Goal: Find specific fact: Find specific fact

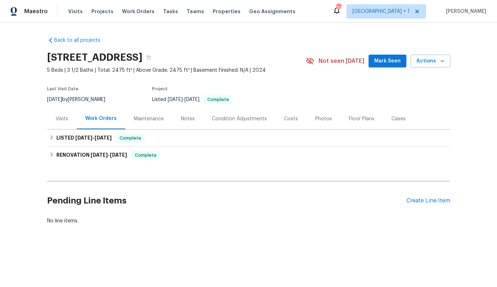
click at [285, 121] on div "Costs" at bounding box center [291, 118] width 14 height 7
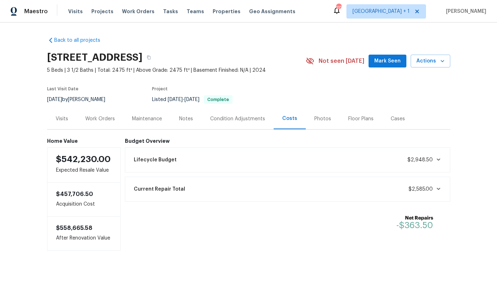
click at [336, 189] on div "Current Repair Total $2,585.00" at bounding box center [288, 189] width 316 height 16
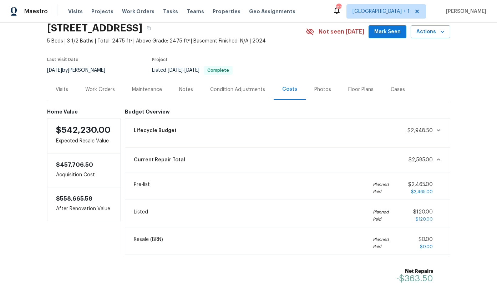
scroll to position [36, 0]
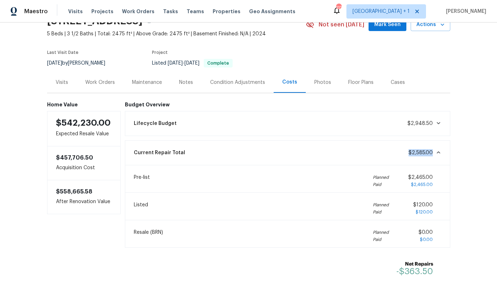
drag, startPoint x: 432, startPoint y: 152, endPoint x: 404, endPoint y: 154, distance: 28.3
click at [404, 154] on div "Current Repair Total $2,585.00" at bounding box center [288, 153] width 316 height 16
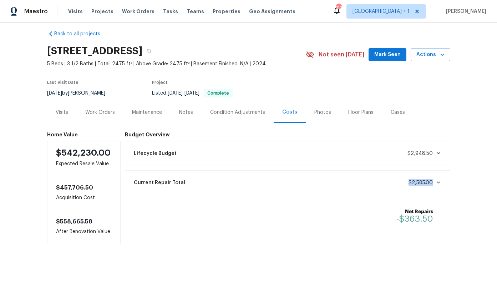
copy span "$2,585.00"
click at [91, 112] on div "Work Orders" at bounding box center [100, 112] width 30 height 7
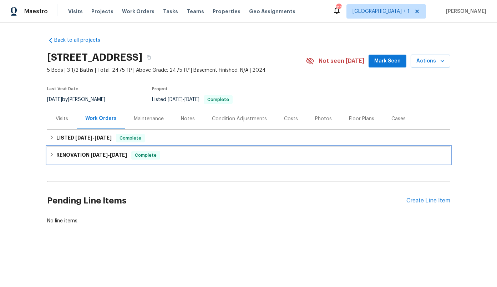
click at [93, 151] on h6 "RENOVATION 5/28/25 - 5/30/25" at bounding box center [91, 155] width 71 height 9
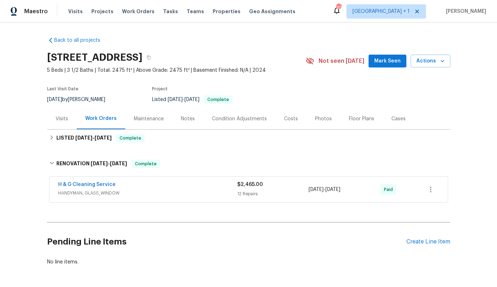
click at [140, 186] on div "H & G Cleaning Service" at bounding box center [147, 185] width 179 height 9
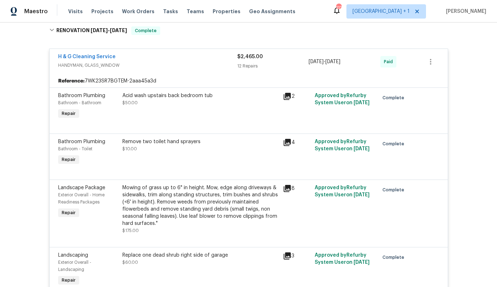
scroll to position [130, 0]
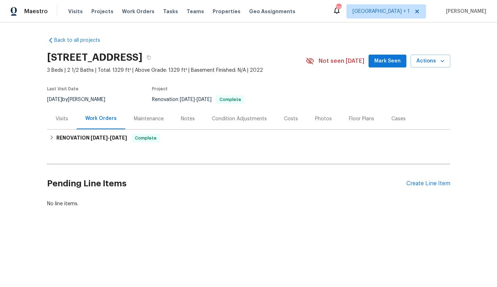
click at [291, 121] on div "Costs" at bounding box center [291, 118] width 14 height 7
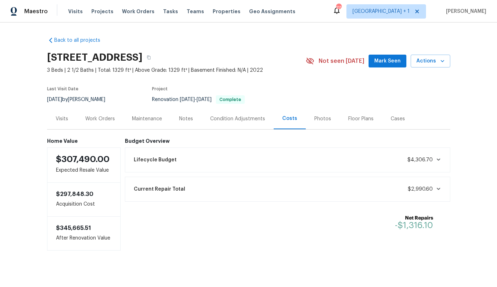
click at [411, 188] on span "$2,990.60" at bounding box center [420, 189] width 25 height 5
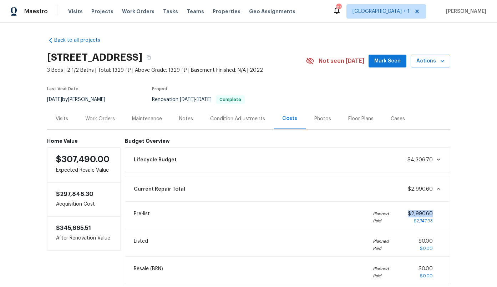
drag, startPoint x: 436, startPoint y: 214, endPoint x: 410, endPoint y: 214, distance: 25.7
click at [410, 214] on div "$2,990.60 $2,747.93" at bounding box center [425, 217] width 34 height 14
copy span "$2,990.60"
click at [95, 118] on div "Work Orders" at bounding box center [100, 118] width 30 height 7
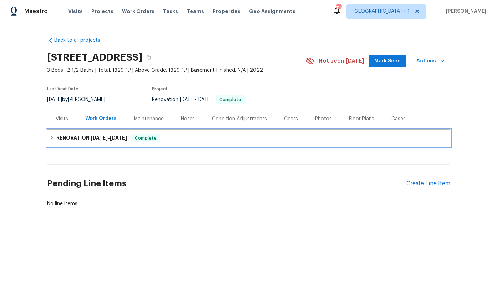
click at [98, 134] on h6 "RENOVATION 3/21/25 - 3/26/25" at bounding box center [91, 138] width 71 height 9
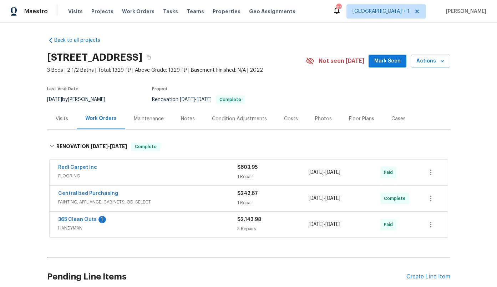
click at [142, 219] on div "365 Clean Outs 1" at bounding box center [147, 220] width 179 height 9
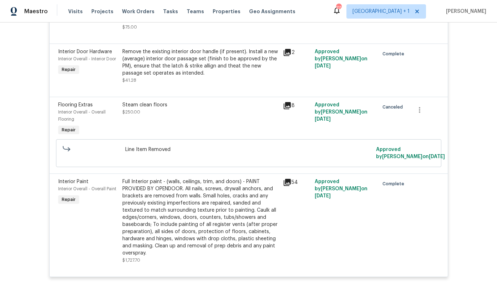
scroll to position [626, 0]
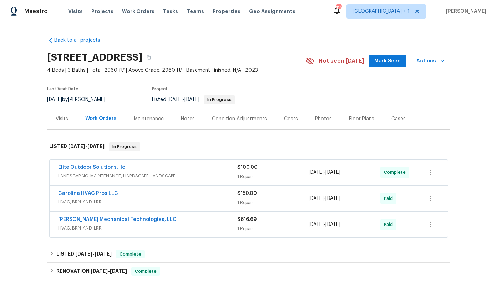
click at [291, 117] on div "Costs" at bounding box center [291, 118] width 14 height 7
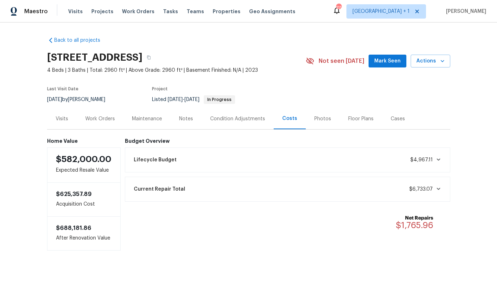
click at [330, 186] on div "Current Repair Total $6,733.07" at bounding box center [288, 189] width 316 height 16
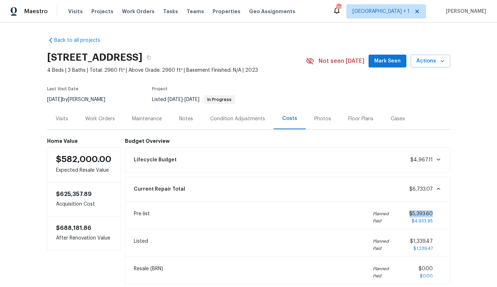
drag, startPoint x: 435, startPoint y: 212, endPoint x: 409, endPoint y: 213, distance: 25.7
click at [410, 213] on div "$5,393.60 $4,933.95" at bounding box center [426, 217] width 32 height 14
drag, startPoint x: 433, startPoint y: 190, endPoint x: 409, endPoint y: 190, distance: 23.9
click at [409, 190] on div "Current Repair Total $6,733.07" at bounding box center [288, 189] width 316 height 16
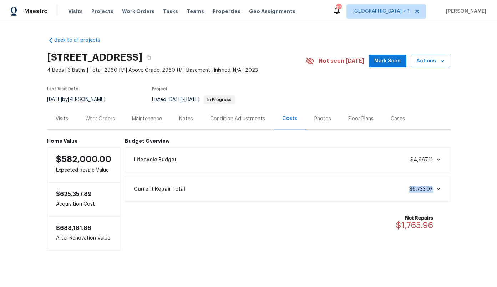
copy span "$6,733.07"
click at [102, 119] on div "Work Orders" at bounding box center [100, 118] width 30 height 7
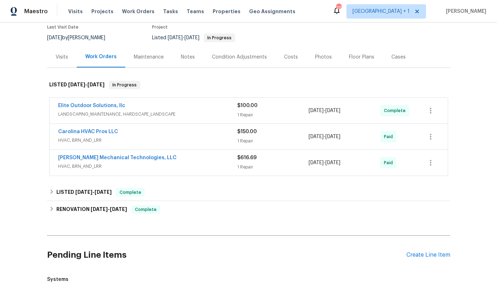
scroll to position [65, 0]
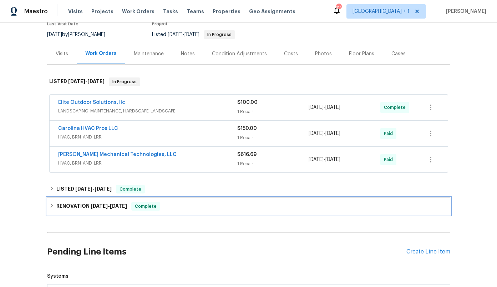
click at [192, 212] on div "RENOVATION 3/3/25 - 3/10/25 Complete" at bounding box center [249, 206] width 404 height 17
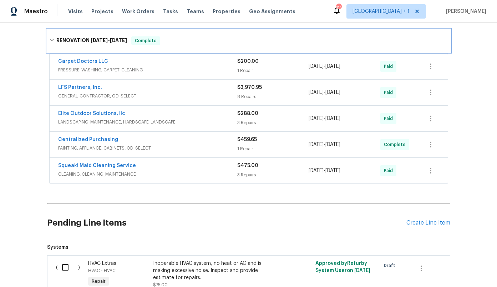
scroll to position [247, 0]
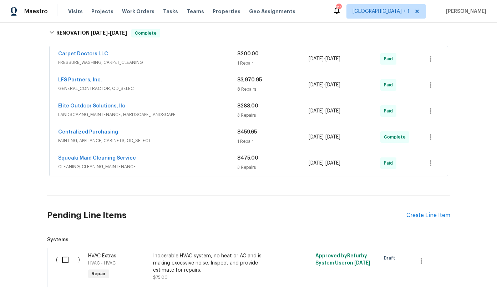
click at [199, 84] on div "LFS Partners, Inc." at bounding box center [147, 80] width 179 height 9
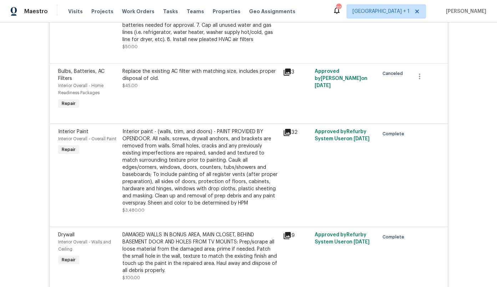
scroll to position [619, 0]
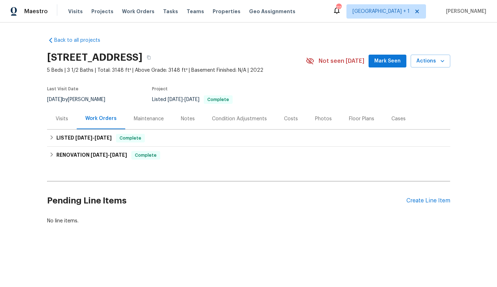
click at [286, 116] on div "Costs" at bounding box center [291, 118] width 14 height 7
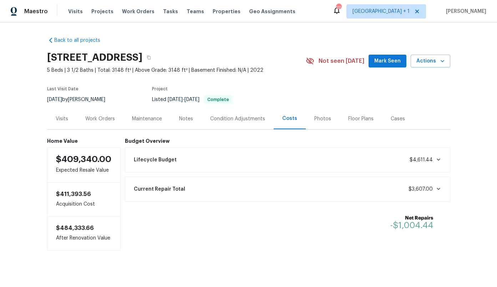
click at [292, 165] on div "Lifecycle Budget $4,611.44" at bounding box center [288, 160] width 316 height 16
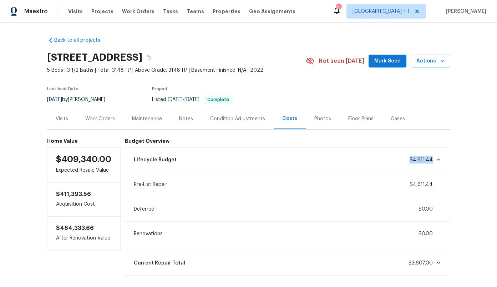
drag, startPoint x: 408, startPoint y: 160, endPoint x: 434, endPoint y: 160, distance: 25.7
click at [434, 160] on div "Lifecycle Budget $4,611.44" at bounding box center [288, 160] width 316 height 16
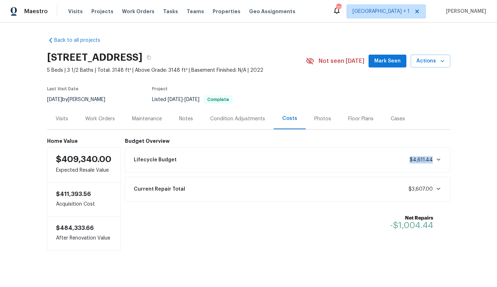
copy span "$4,611.44"
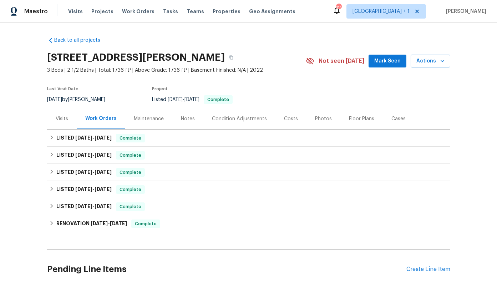
click at [246, 118] on div "Condition Adjustments" at bounding box center [239, 118] width 55 height 7
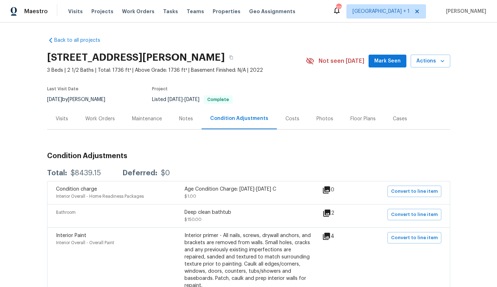
click at [289, 121] on div "Costs" at bounding box center [293, 118] width 14 height 7
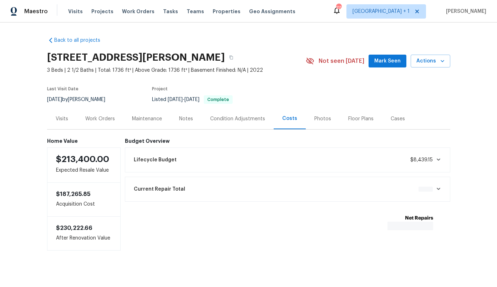
scroll to position [7, 0]
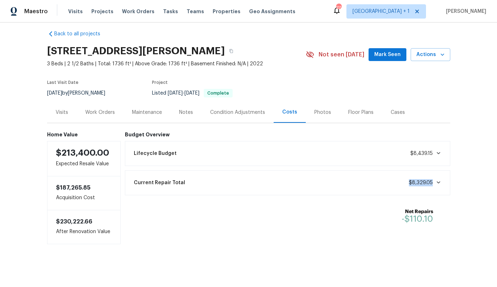
drag, startPoint x: 406, startPoint y: 180, endPoint x: 440, endPoint y: 180, distance: 33.9
click at [440, 180] on div "Current Repair Total $8,329.05" at bounding box center [288, 183] width 316 height 16
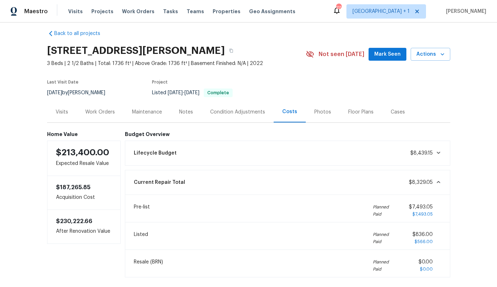
click at [404, 184] on div "Current Repair Total $8,329.05" at bounding box center [288, 183] width 316 height 16
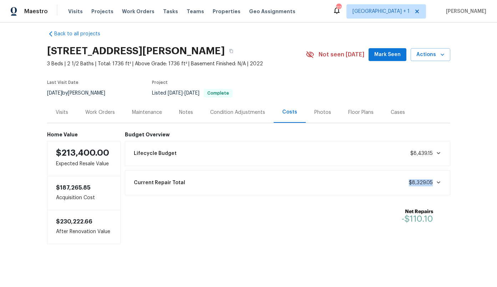
drag, startPoint x: 404, startPoint y: 184, endPoint x: 431, endPoint y: 184, distance: 26.8
click at [431, 184] on div "Current Repair Total $8,329.05" at bounding box center [288, 183] width 316 height 16
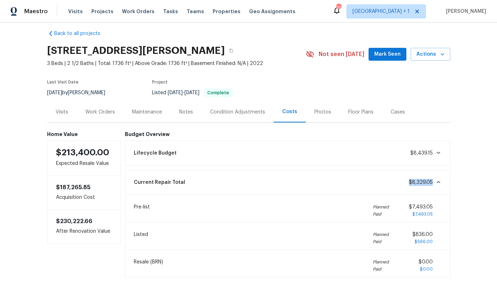
copy span "$8,329.05"
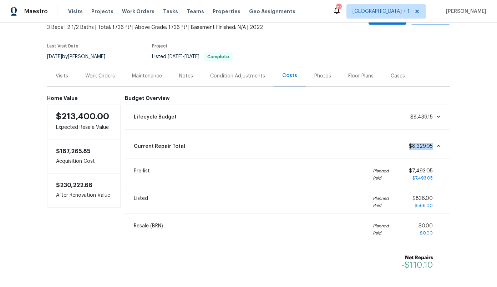
scroll to position [51, 0]
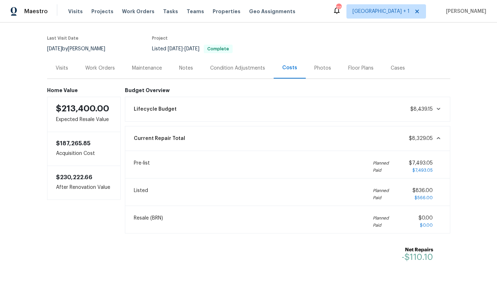
click at [99, 68] on div "Work Orders" at bounding box center [100, 68] width 30 height 7
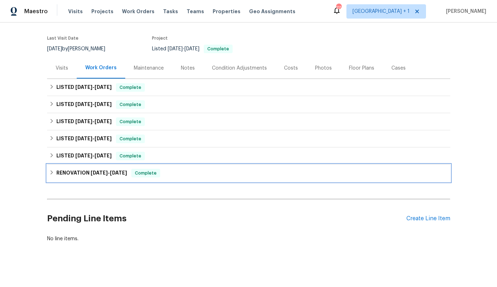
click at [95, 175] on span "10/8/24" at bounding box center [99, 172] width 17 height 5
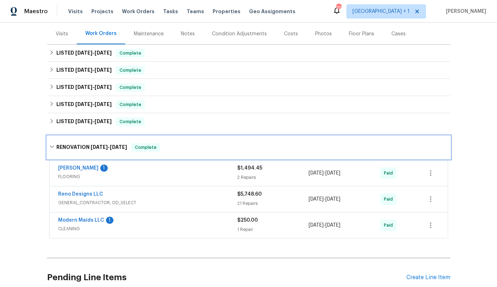
scroll to position [86, 0]
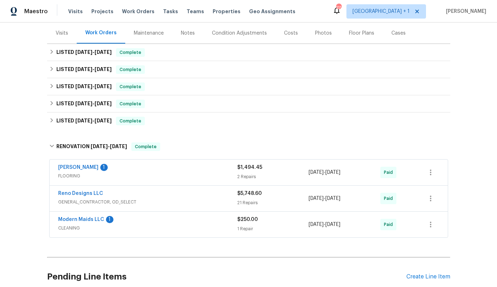
click at [142, 204] on span "GENERAL_CONTRACTOR, OD_SELECT" at bounding box center [147, 202] width 179 height 7
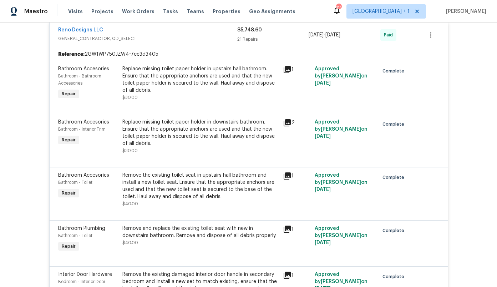
scroll to position [247, 0]
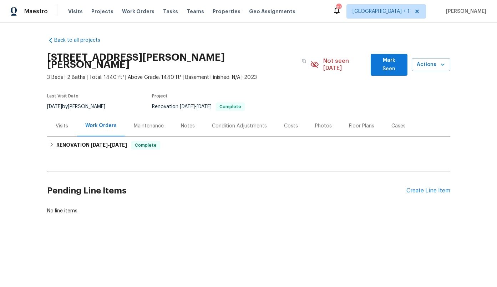
click at [291, 122] on div "Costs" at bounding box center [291, 125] width 14 height 7
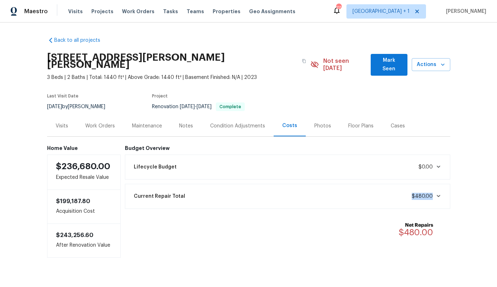
drag, startPoint x: 411, startPoint y: 190, endPoint x: 432, endPoint y: 190, distance: 21.4
click at [432, 190] on div "Current Repair Total $480.00" at bounding box center [288, 197] width 316 height 16
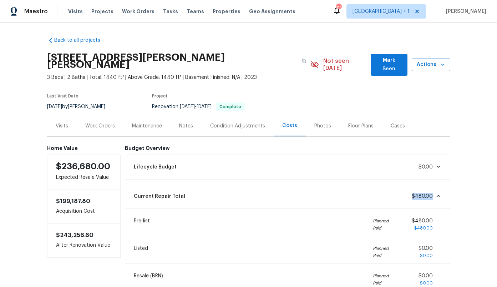
copy span "$480.00"
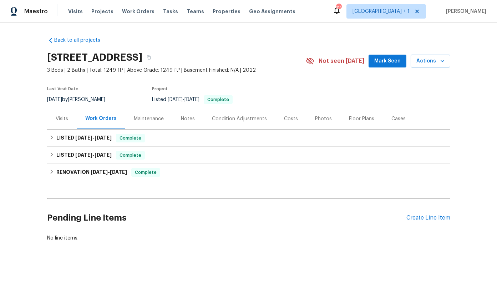
click at [289, 119] on div "Costs" at bounding box center [291, 118] width 14 height 7
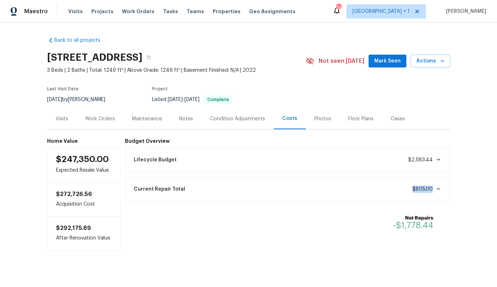
drag, startPoint x: 409, startPoint y: 188, endPoint x: 432, endPoint y: 189, distance: 23.2
click at [432, 189] on div "Current Repair Total $805.00" at bounding box center [288, 189] width 316 height 16
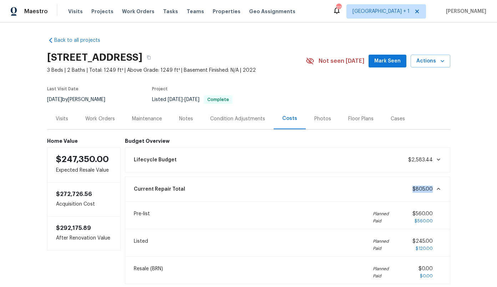
copy span "$805.00"
click at [106, 120] on div "Work Orders" at bounding box center [100, 118] width 30 height 7
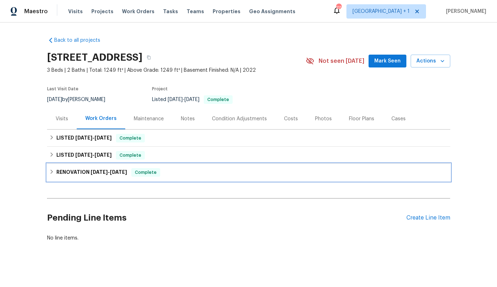
click at [87, 169] on h6 "RENOVATION 4/21/25 - 4/22/25" at bounding box center [91, 172] width 71 height 9
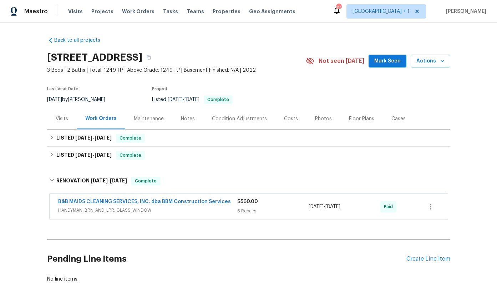
click at [102, 197] on div "B&B MAIDS CLEANING SERVICES, INC. dba BBM Construction Services HANDYMAN, BRN_A…" at bounding box center [249, 207] width 399 height 26
click at [102, 202] on link "B&B MAIDS CLEANING SERVICES, INC. dba BBM Construction Services" at bounding box center [144, 201] width 173 height 5
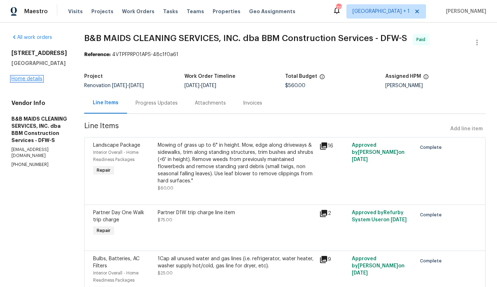
click at [34, 78] on link "Home details" at bounding box center [26, 78] width 31 height 5
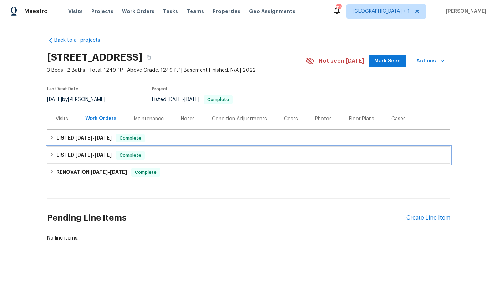
click at [92, 155] on span "4/25/25" at bounding box center [83, 154] width 17 height 5
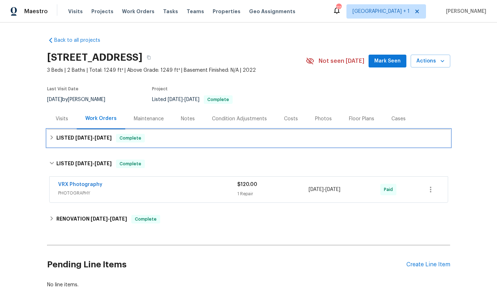
click at [91, 139] on span "9/22/25" at bounding box center [83, 137] width 17 height 5
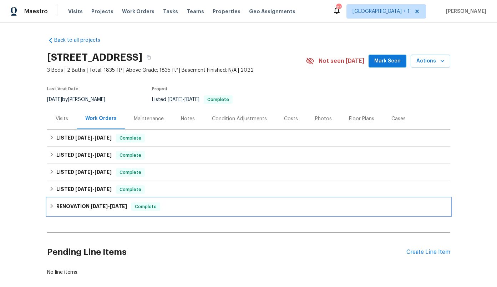
click at [106, 205] on span "[DATE]" at bounding box center [99, 206] width 17 height 5
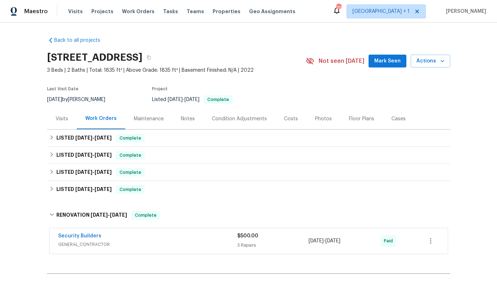
click at [287, 120] on div "Costs" at bounding box center [291, 118] width 14 height 7
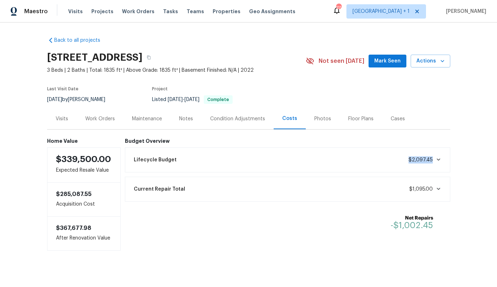
drag, startPoint x: 400, startPoint y: 162, endPoint x: 434, endPoint y: 162, distance: 33.6
click at [434, 162] on div "Lifecycle Budget $2,097.45" at bounding box center [288, 160] width 316 height 16
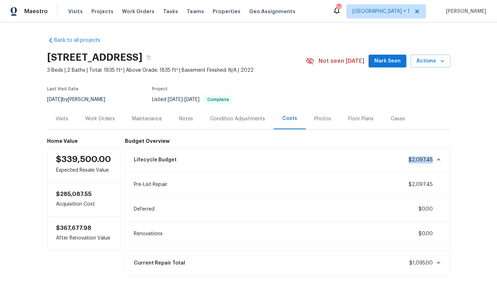
copy span "$2,097.45"
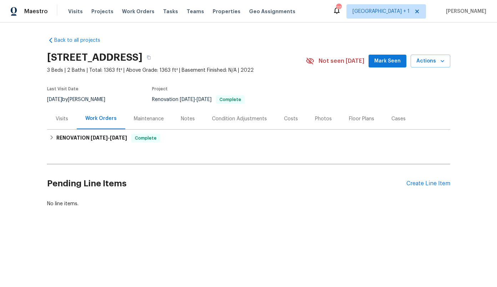
click at [224, 119] on div "Condition Adjustments" at bounding box center [239, 118] width 55 height 7
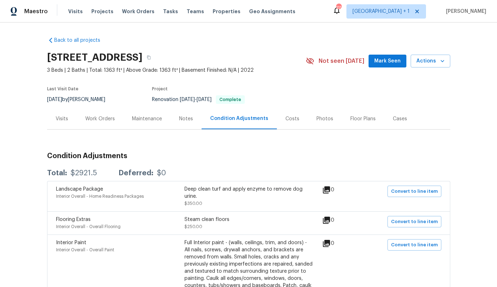
click at [286, 119] on div "Costs" at bounding box center [293, 118] width 14 height 7
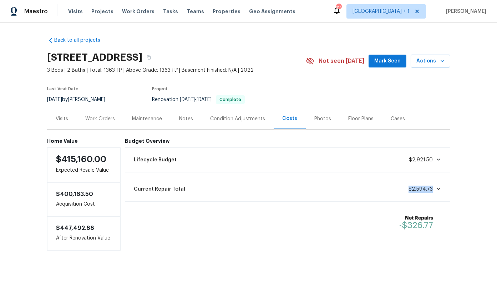
drag, startPoint x: 406, startPoint y: 190, endPoint x: 434, endPoint y: 190, distance: 28.2
click at [434, 190] on div "Current Repair Total $2,594.73" at bounding box center [288, 189] width 316 height 16
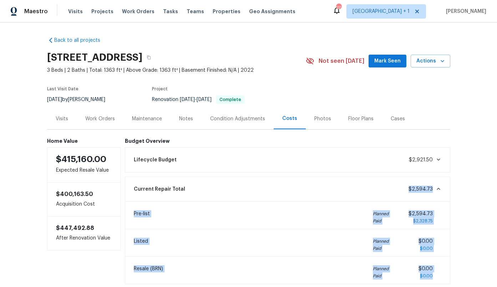
copy span "$2,594.73"
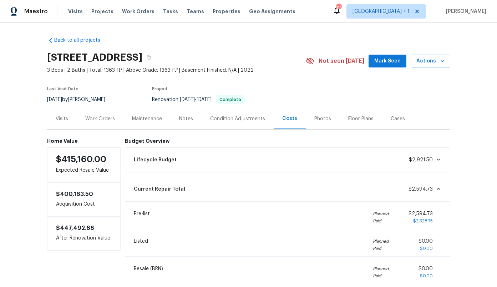
click at [403, 193] on div "Current Repair Total $2,594.73" at bounding box center [288, 189] width 316 height 16
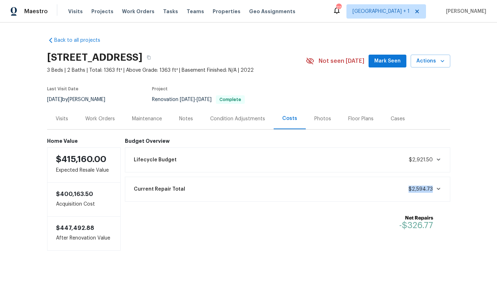
drag, startPoint x: 407, startPoint y: 191, endPoint x: 434, endPoint y: 191, distance: 26.8
click at [434, 191] on div "Current Repair Total $2,594.73" at bounding box center [288, 189] width 316 height 16
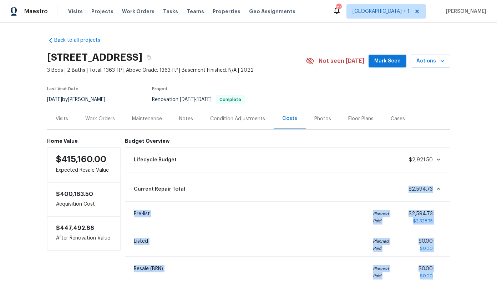
click at [434, 191] on span at bounding box center [437, 189] width 9 height 6
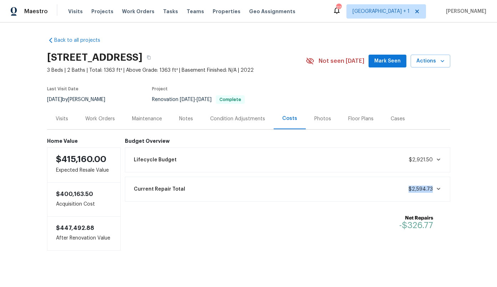
drag, startPoint x: 434, startPoint y: 191, endPoint x: 410, endPoint y: 190, distance: 23.9
click at [410, 190] on div "Current Repair Total $2,594.73" at bounding box center [288, 189] width 316 height 16
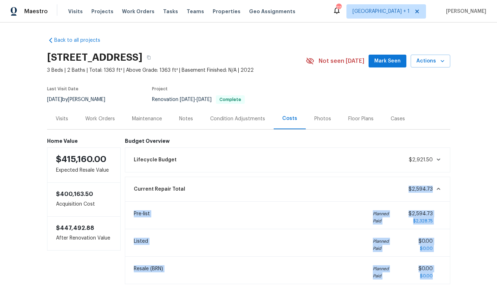
click at [410, 190] on div "Current Repair Total $2,594.73" at bounding box center [288, 189] width 316 height 16
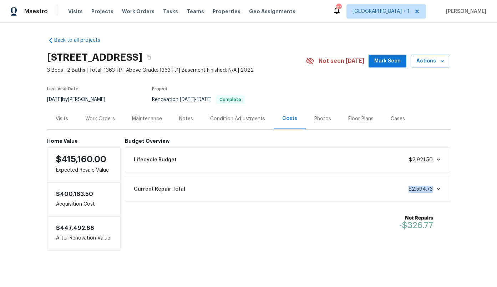
drag, startPoint x: 436, startPoint y: 190, endPoint x: 411, endPoint y: 190, distance: 24.6
click at [411, 190] on span "$2,594.73" at bounding box center [425, 189] width 33 height 7
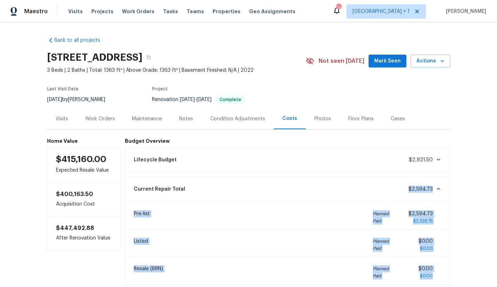
copy span "$2,594.73"
click at [390, 193] on div "Current Repair Total $2,594.73" at bounding box center [288, 189] width 316 height 16
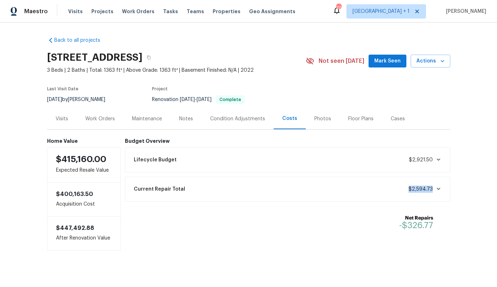
drag, startPoint x: 409, startPoint y: 189, endPoint x: 432, endPoint y: 190, distance: 24.0
click at [432, 190] on div "Current Repair Total $2,594.73" at bounding box center [288, 189] width 316 height 16
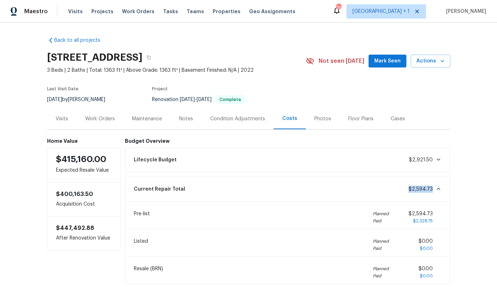
copy span "$2,594.73"
